Goal: Task Accomplishment & Management: Manage account settings

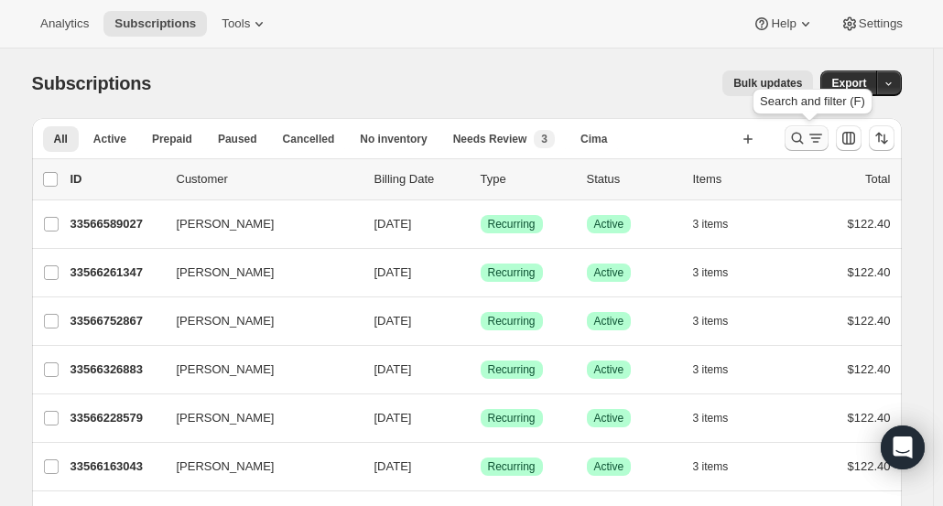
click at [806, 141] on icon "Search and filter results" at bounding box center [797, 138] width 18 height 18
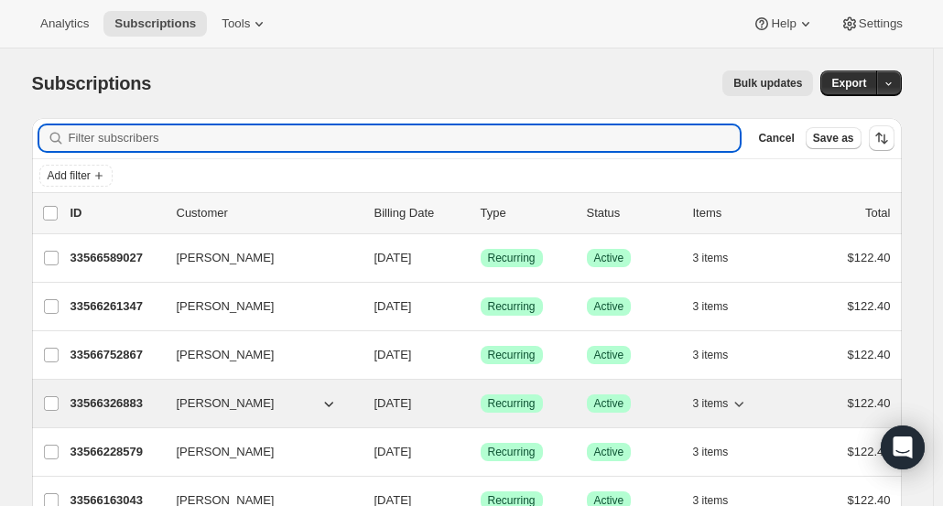
click at [118, 400] on p "33566326883" at bounding box center [116, 404] width 92 height 18
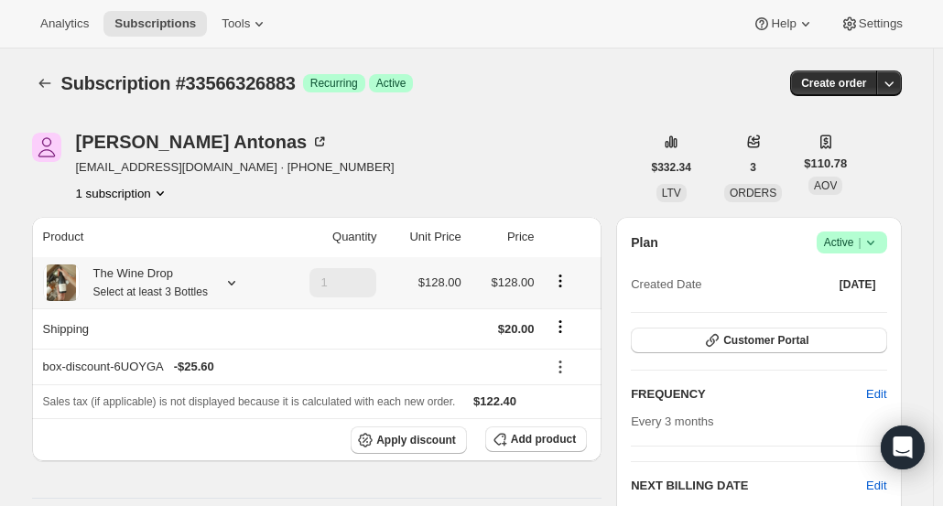
click at [168, 288] on small "Select at least 3 Bottles" at bounding box center [150, 292] width 114 height 13
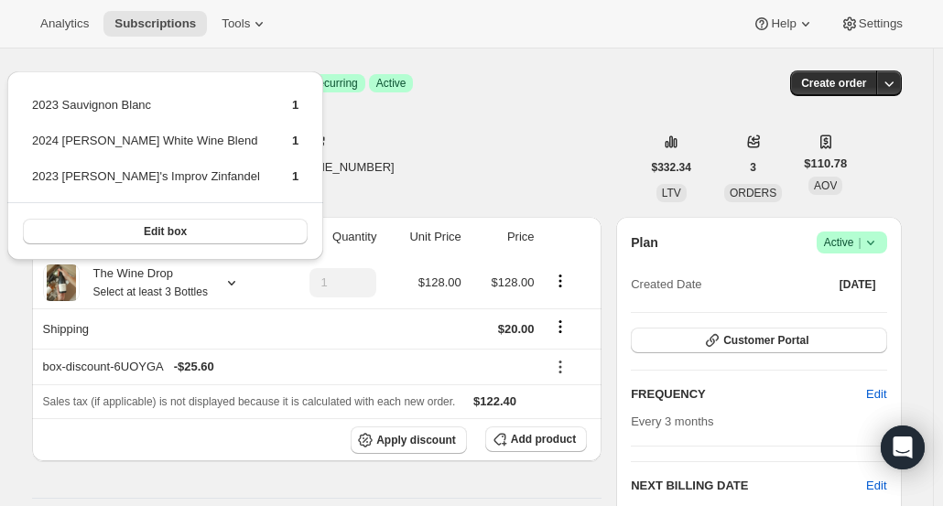
click at [536, 156] on div "[PERSON_NAME] [PERSON_NAME][EMAIL_ADDRESS][DOMAIN_NAME] · [PHONE_NUMBER] 1 subs…" at bounding box center [336, 168] width 609 height 70
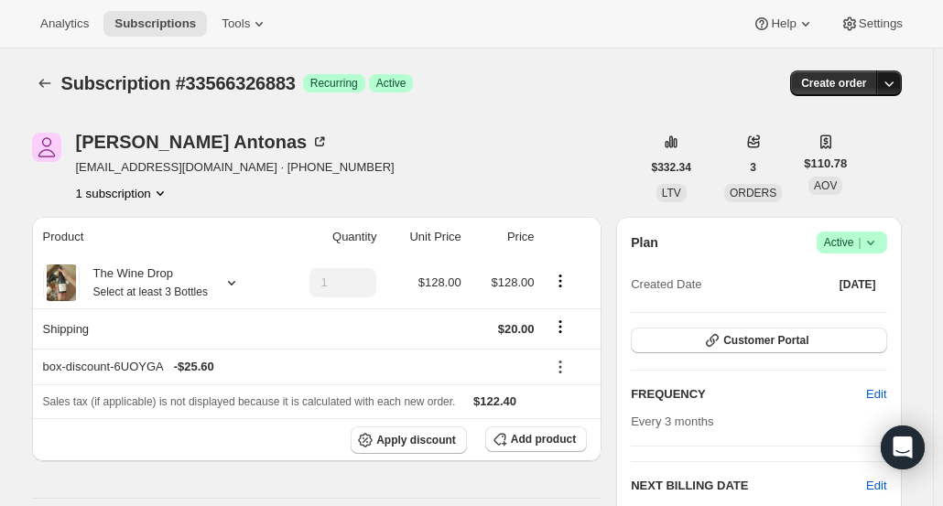
click at [898, 83] on icon "button" at bounding box center [889, 83] width 18 height 18
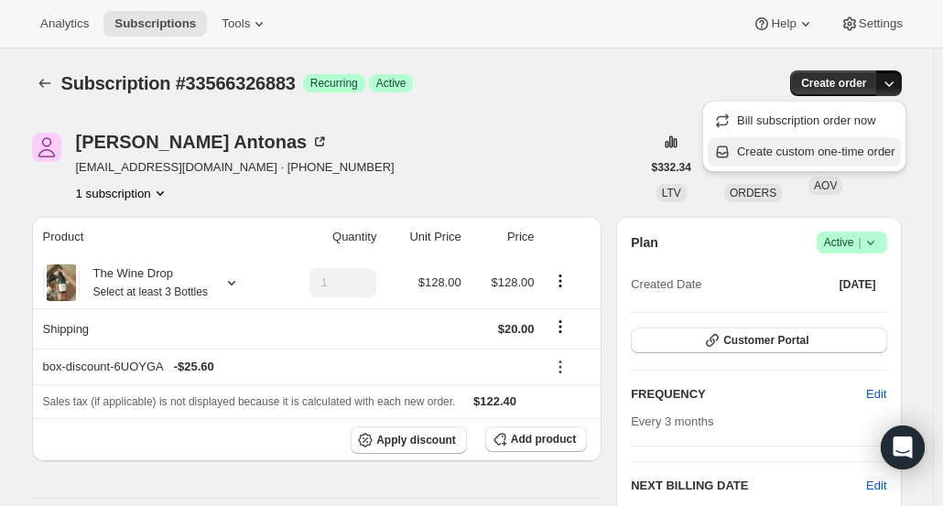
click at [842, 153] on span "Create custom one-time order" at bounding box center [816, 152] width 158 height 14
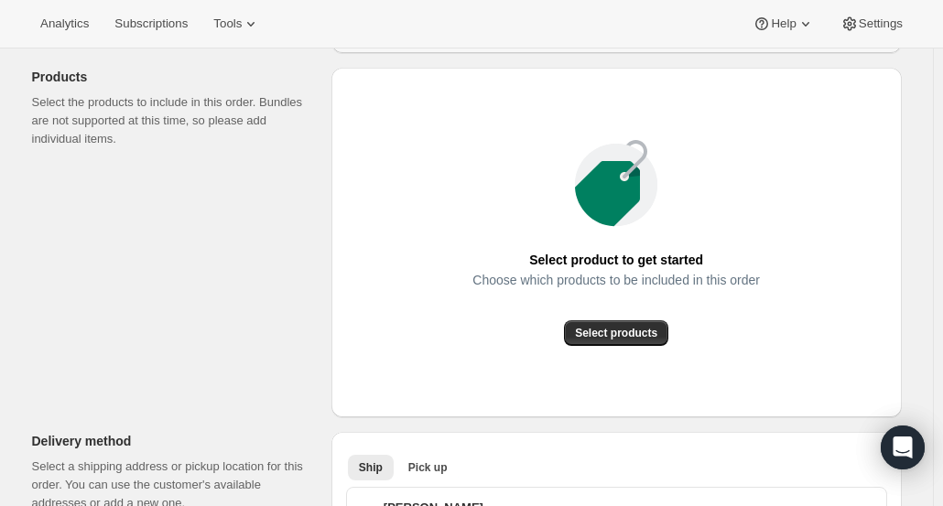
scroll to position [207, 0]
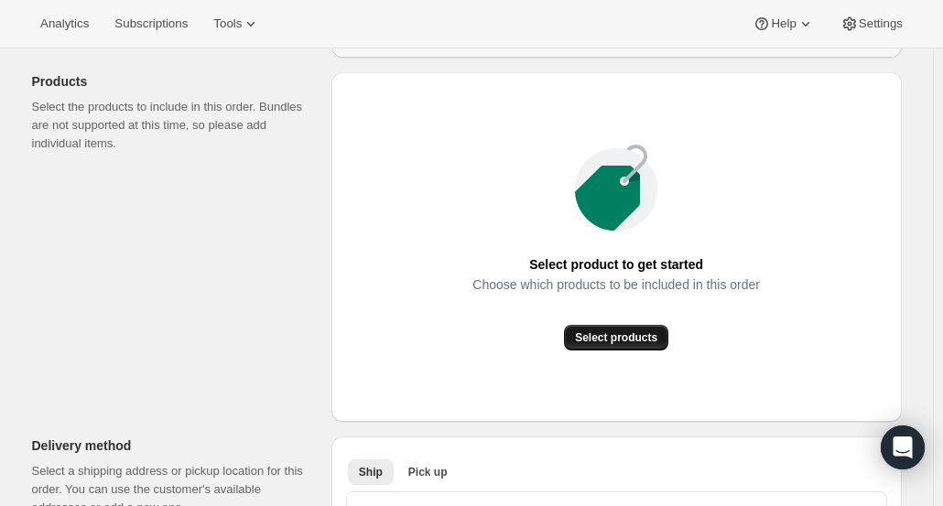
click at [627, 338] on span "Select products" at bounding box center [616, 337] width 82 height 15
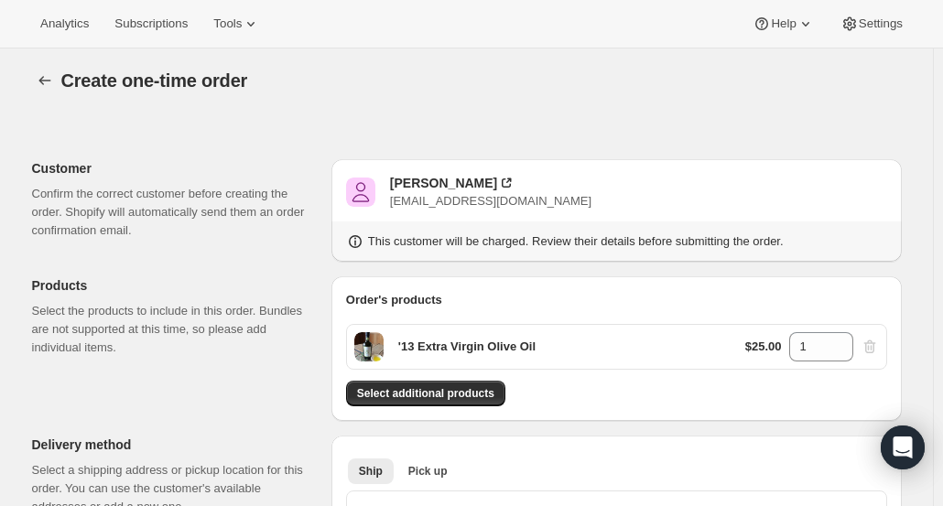
scroll to position [0, 0]
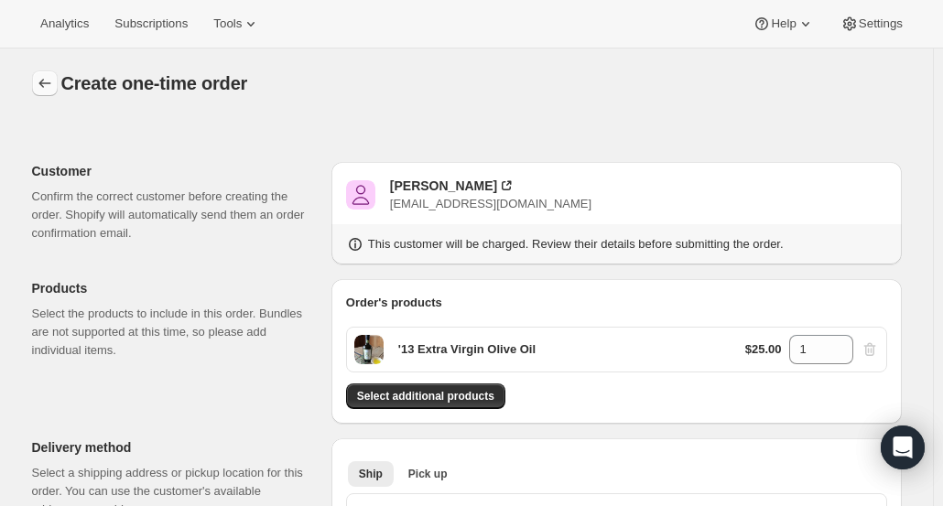
click at [43, 76] on icon "button" at bounding box center [45, 83] width 18 height 18
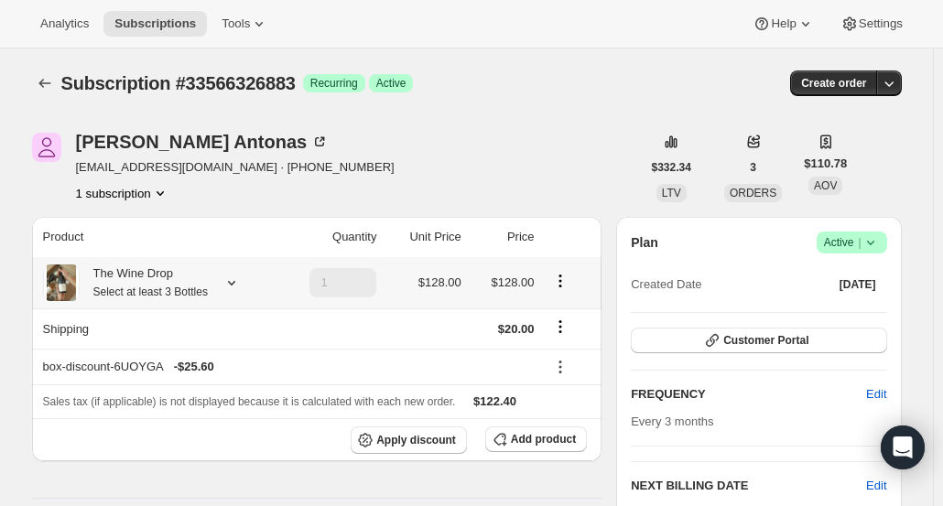
click at [567, 288] on icon "Product actions" at bounding box center [560, 281] width 18 height 18
click at [569, 319] on span "Edit box" at bounding box center [563, 316] width 43 height 14
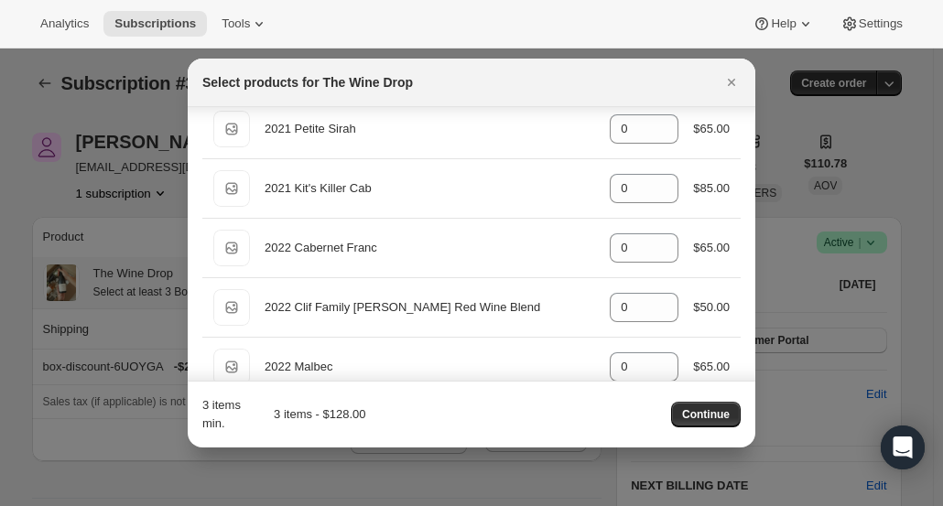
scroll to position [872, 0]
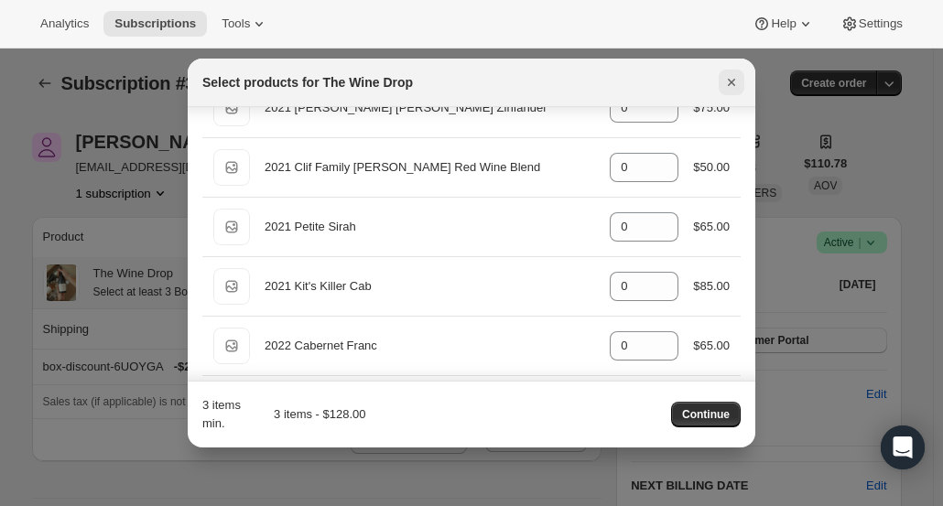
click at [727, 84] on icon "Close" at bounding box center [731, 82] width 18 height 18
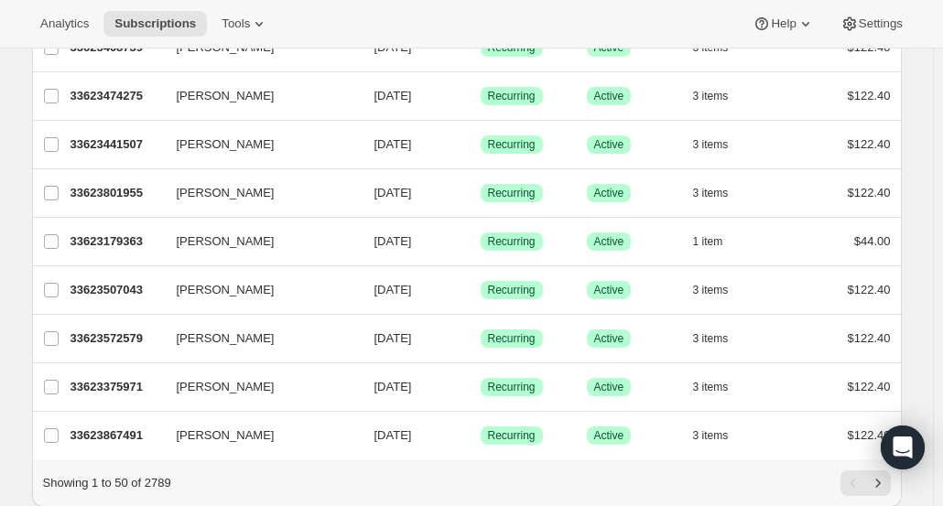
scroll to position [2219, 0]
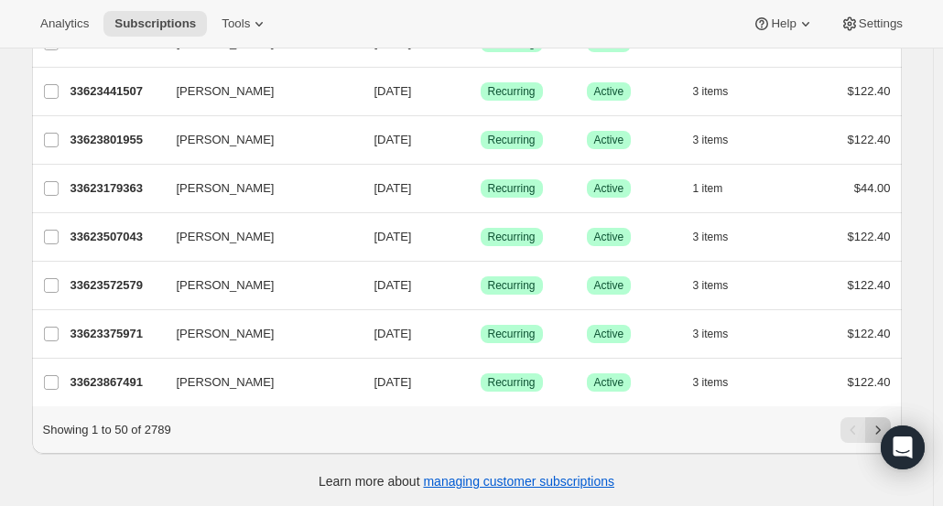
click at [881, 424] on icon "Next" at bounding box center [878, 430] width 18 height 18
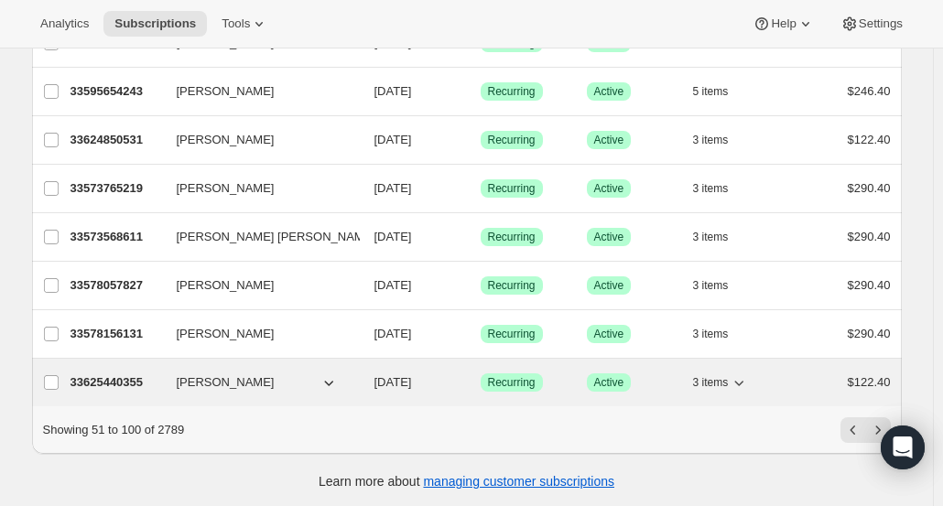
click at [117, 373] on p "33625440355" at bounding box center [116, 382] width 92 height 18
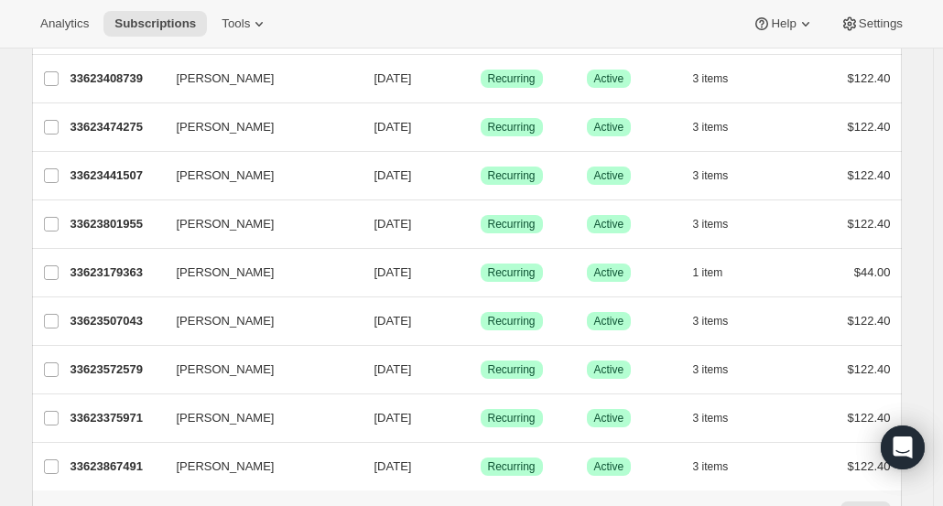
scroll to position [2219, 0]
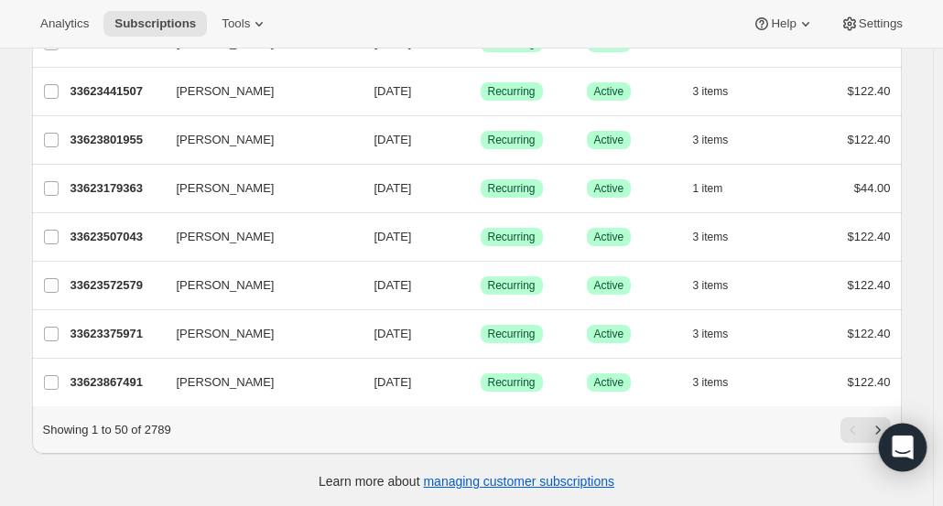
click at [879, 421] on icon "Next" at bounding box center [878, 430] width 18 height 18
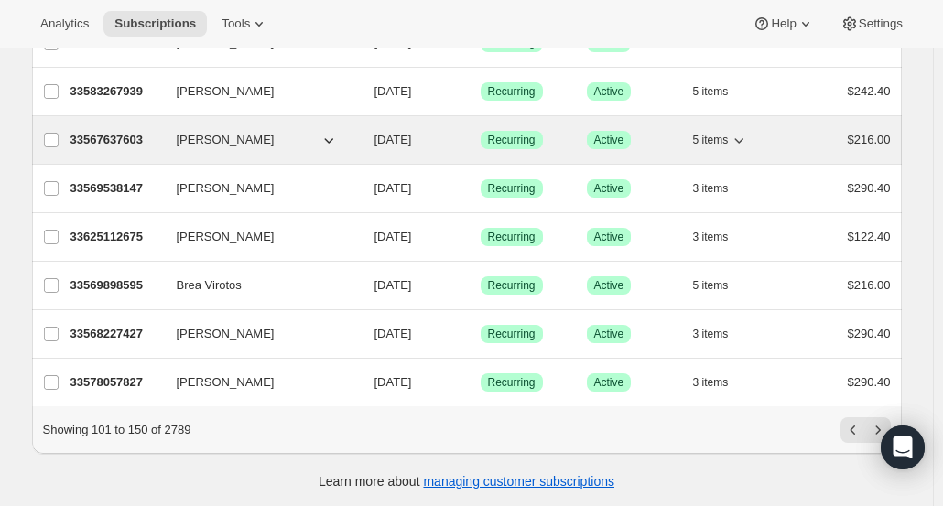
click at [94, 131] on p "33567637603" at bounding box center [116, 140] width 92 height 18
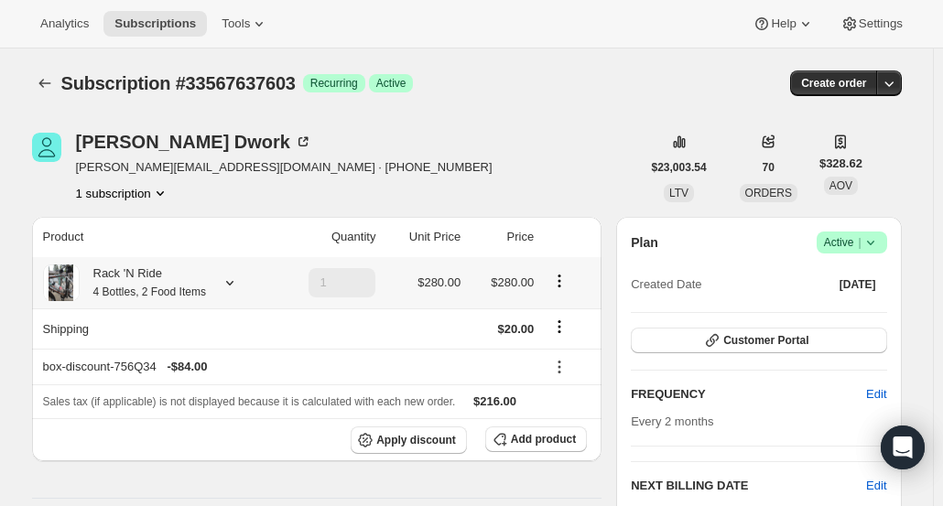
click at [223, 281] on icon at bounding box center [230, 283] width 18 height 18
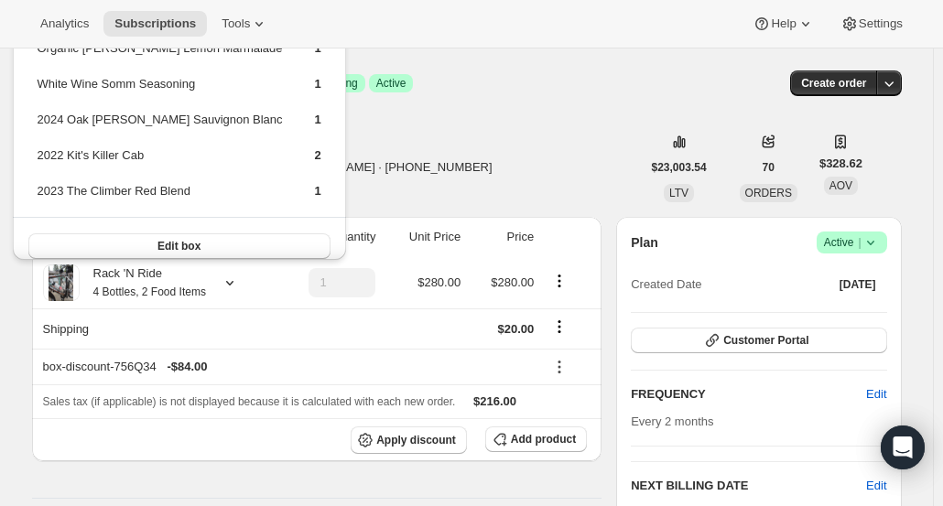
click at [491, 160] on div "[PERSON_NAME] [PERSON_NAME][EMAIL_ADDRESS][DOMAIN_NAME] · [PHONE_NUMBER] 1 subs…" at bounding box center [336, 168] width 609 height 70
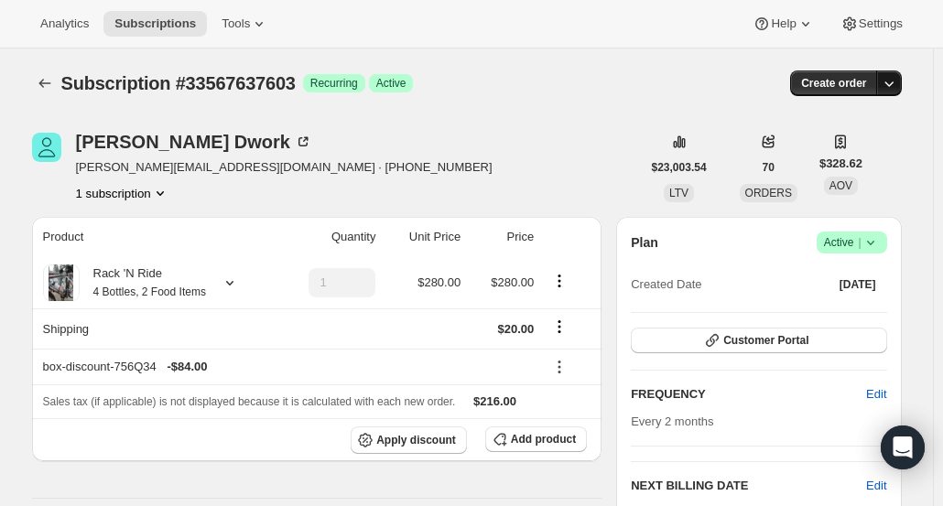
click at [898, 78] on icon "button" at bounding box center [889, 83] width 18 height 18
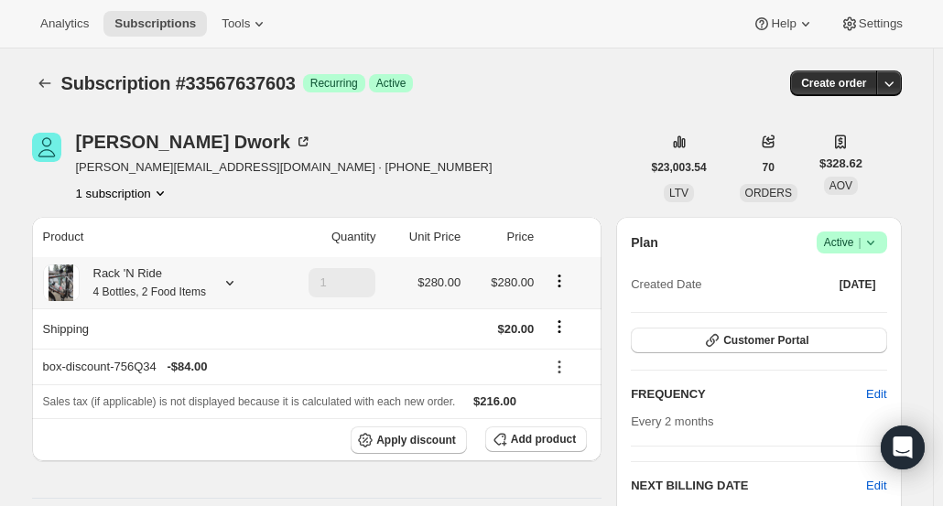
click at [131, 296] on small "4 Bottles, 2 Food Items" at bounding box center [149, 292] width 113 height 13
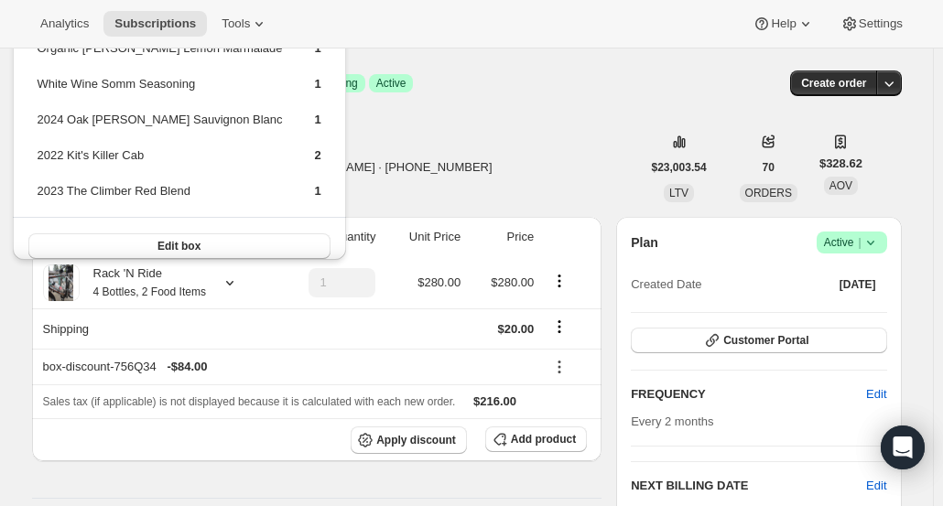
click at [453, 170] on div "[PERSON_NAME] [PERSON_NAME][EMAIL_ADDRESS][DOMAIN_NAME] · [PHONE_NUMBER] 1 subs…" at bounding box center [336, 168] width 609 height 70
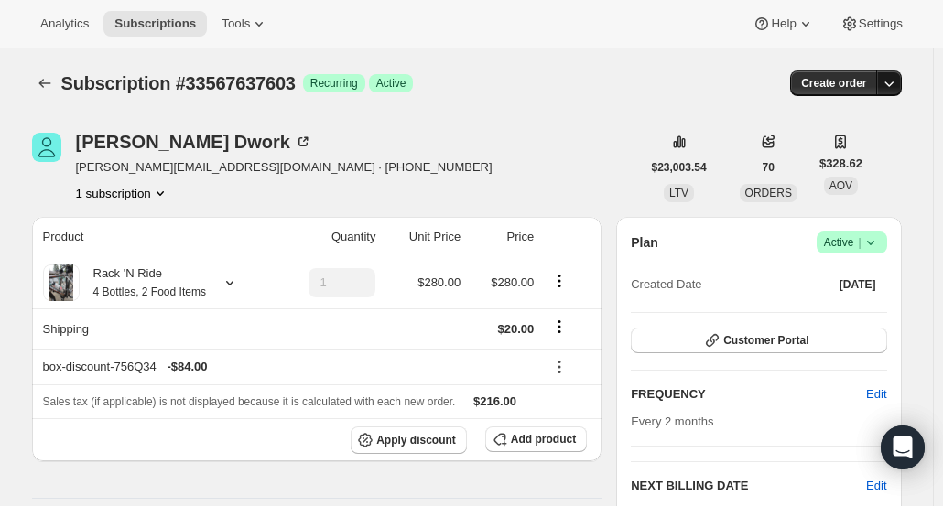
click at [895, 90] on icon "button" at bounding box center [889, 83] width 18 height 18
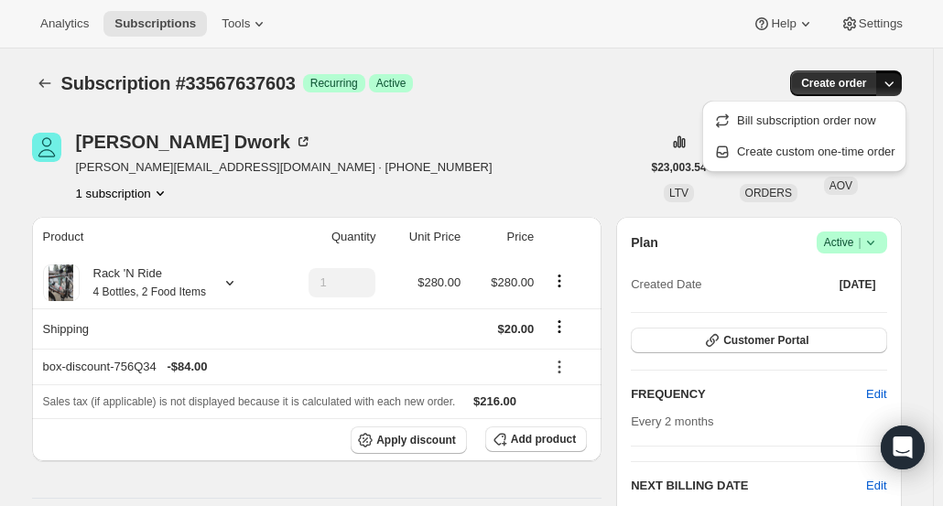
click at [483, 115] on div "Subscription #33567637603. This page is ready Subscription #33567637603 Success…" at bounding box center [467, 84] width 870 height 70
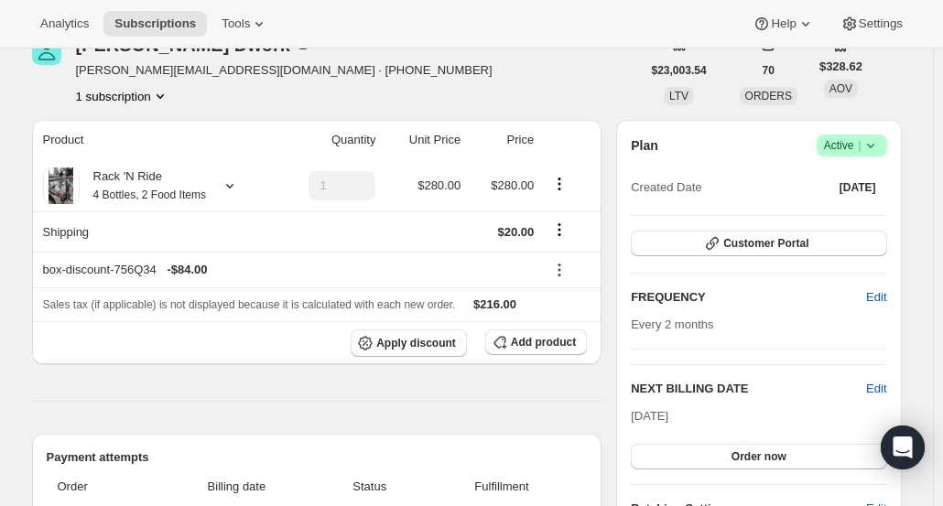
scroll to position [63, 0]
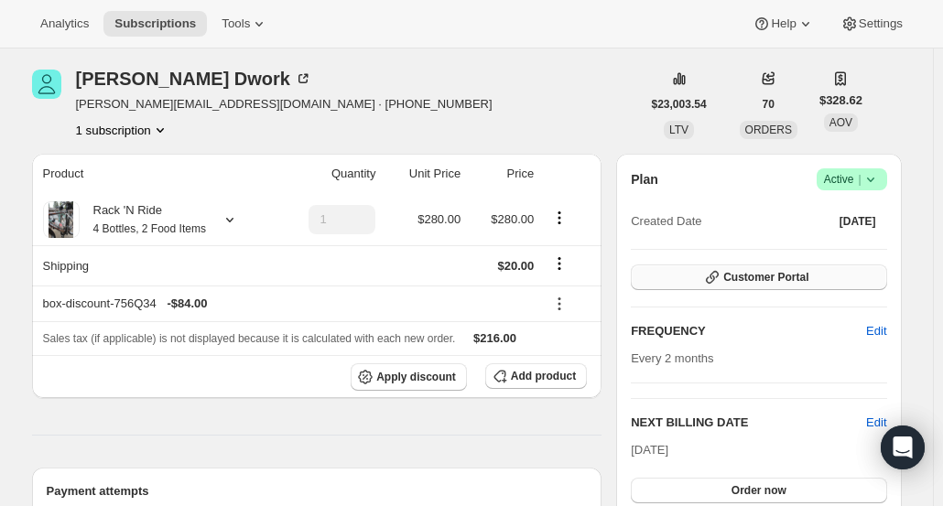
click at [775, 277] on span "Customer Portal" at bounding box center [765, 277] width 85 height 15
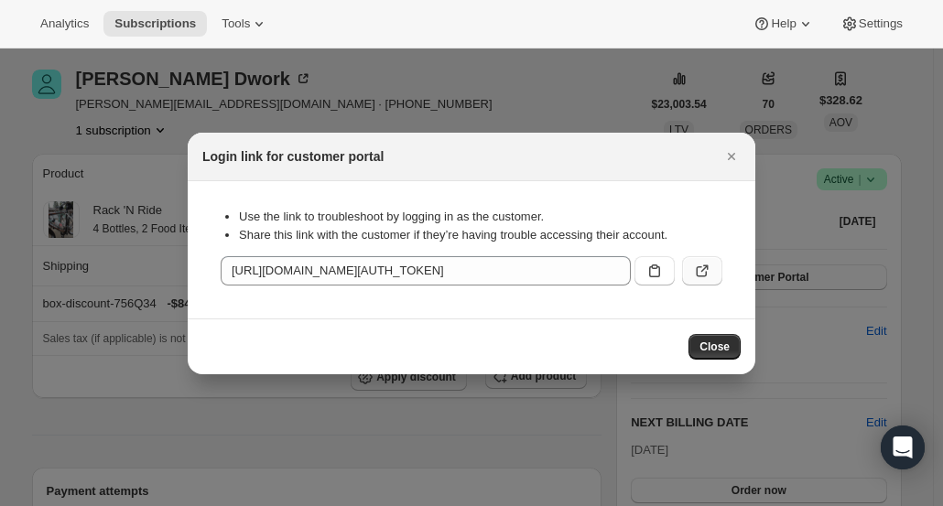
click at [701, 276] on icon ":r1cu:" at bounding box center [702, 271] width 18 height 18
click at [714, 274] on button ":r1cu:" at bounding box center [702, 270] width 40 height 29
click at [738, 162] on icon "Close" at bounding box center [731, 156] width 18 height 18
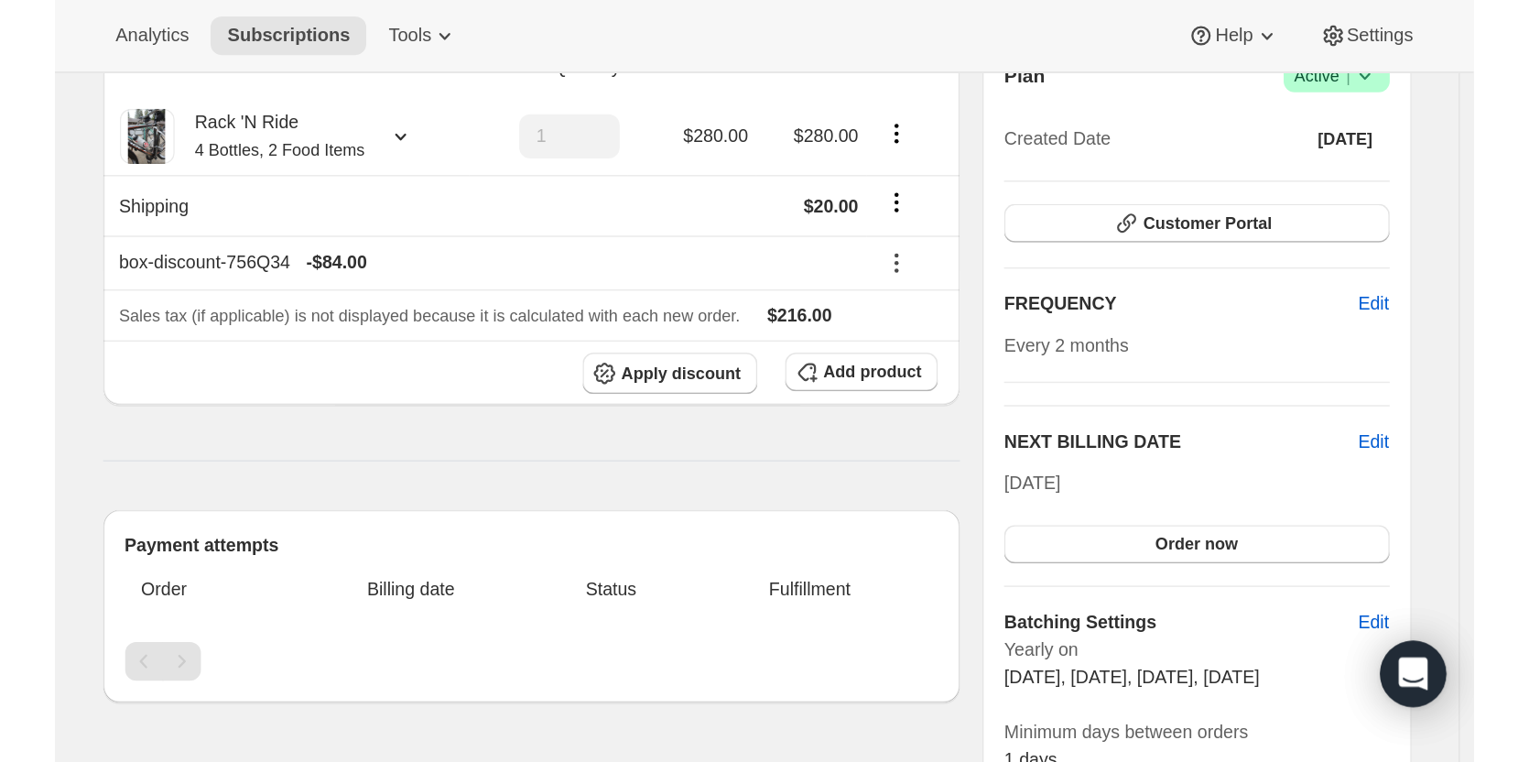
scroll to position [0, 0]
